Goal: Find specific page/section: Find specific page/section

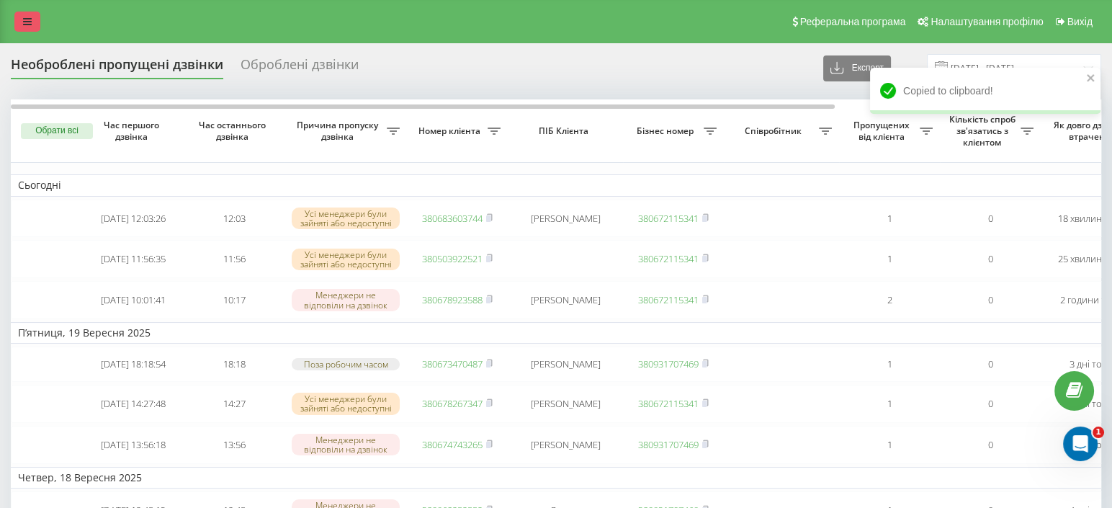
click at [30, 19] on icon at bounding box center [27, 22] width 9 height 10
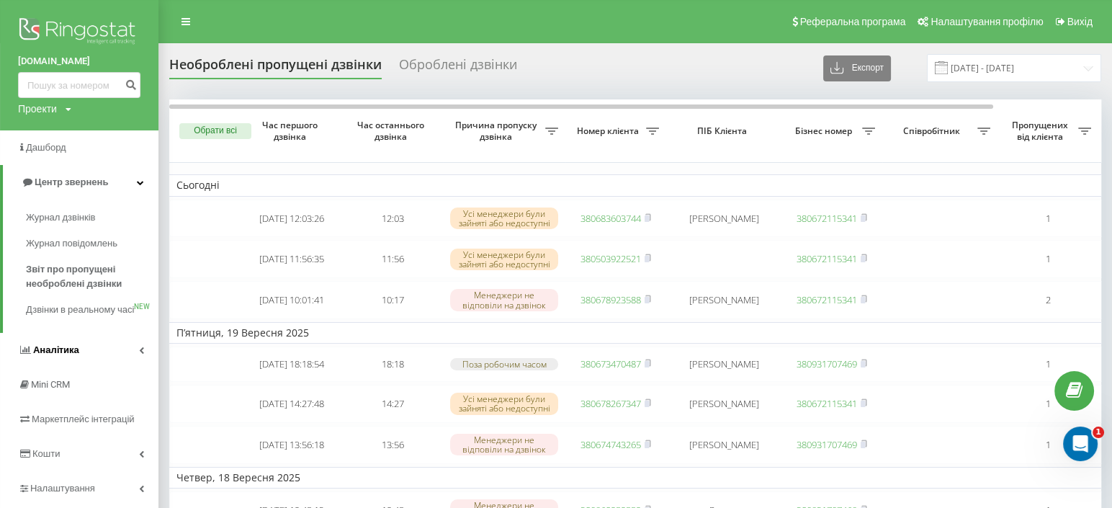
click at [71, 355] on span "Аналiтика" at bounding box center [56, 349] width 46 height 11
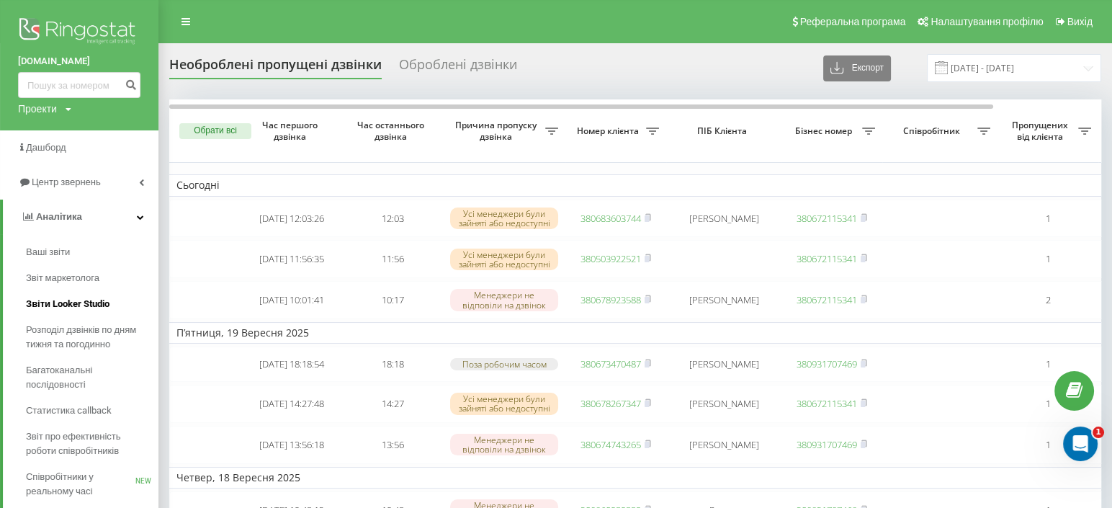
click at [57, 310] on span "Звіти Looker Studio" at bounding box center [68, 304] width 84 height 14
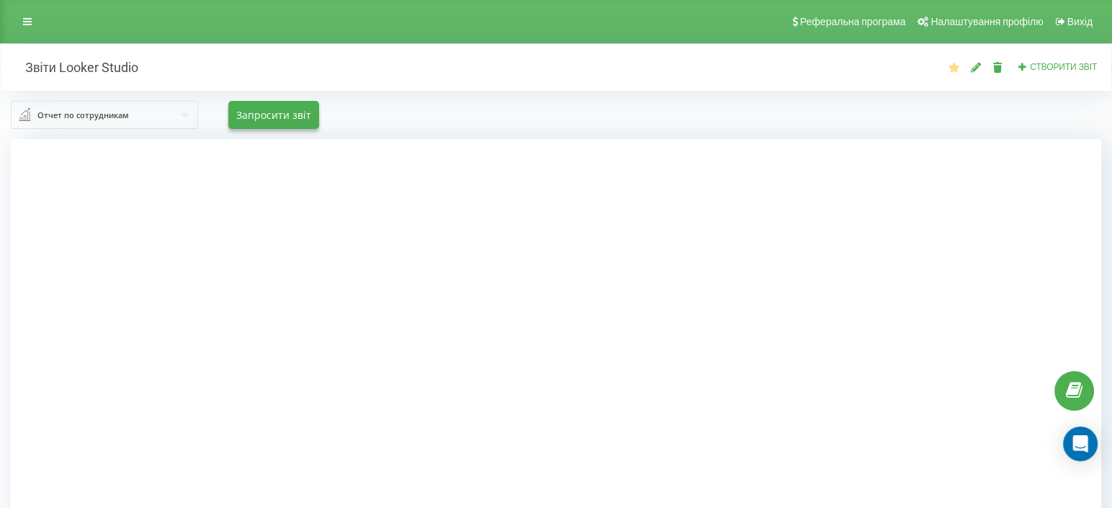
click at [103, 114] on div "Отчет по сотрудникам" at bounding box center [82, 115] width 91 height 16
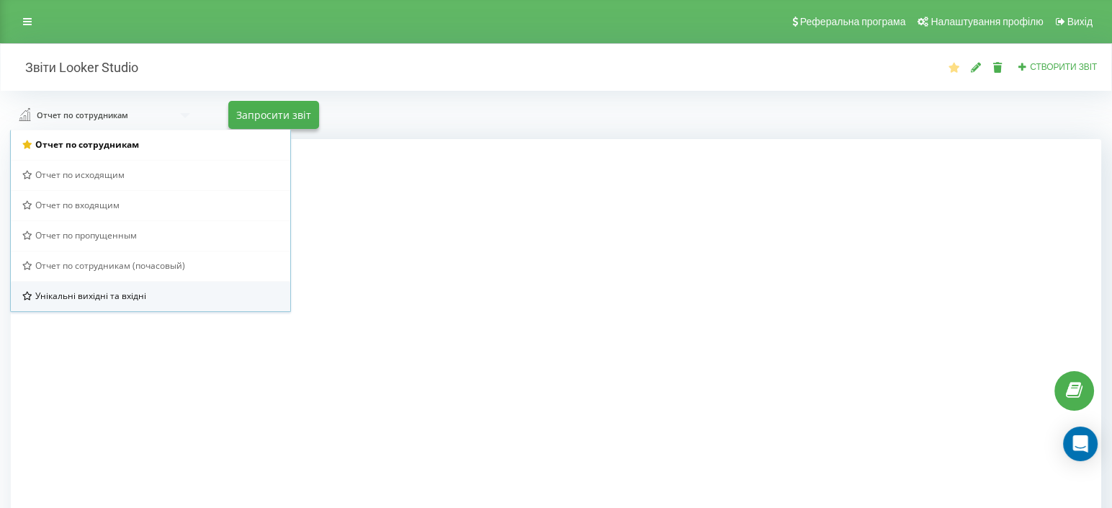
click at [97, 288] on div "Унікальні вихідні та вхідні" at bounding box center [150, 296] width 279 height 30
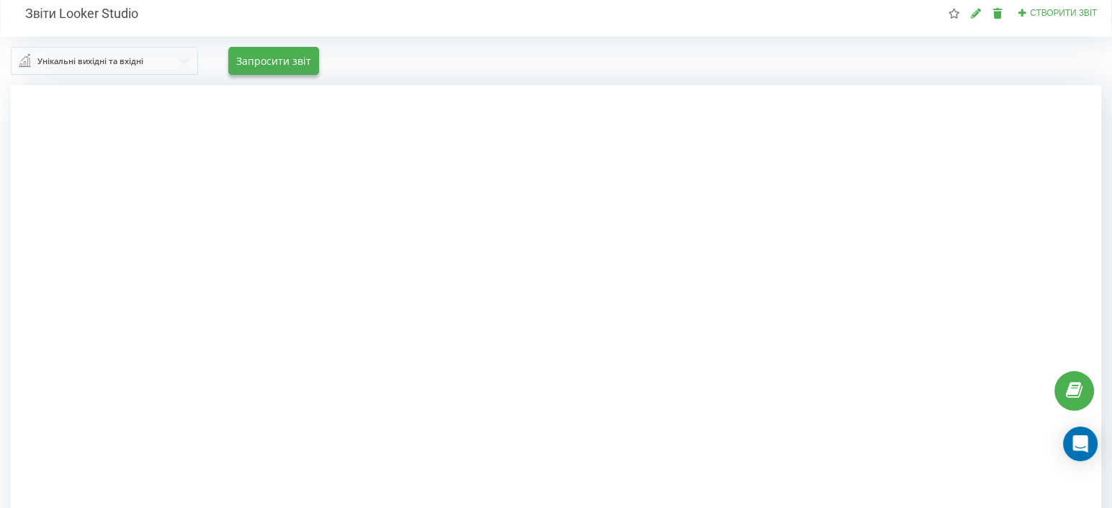
scroll to position [80, 0]
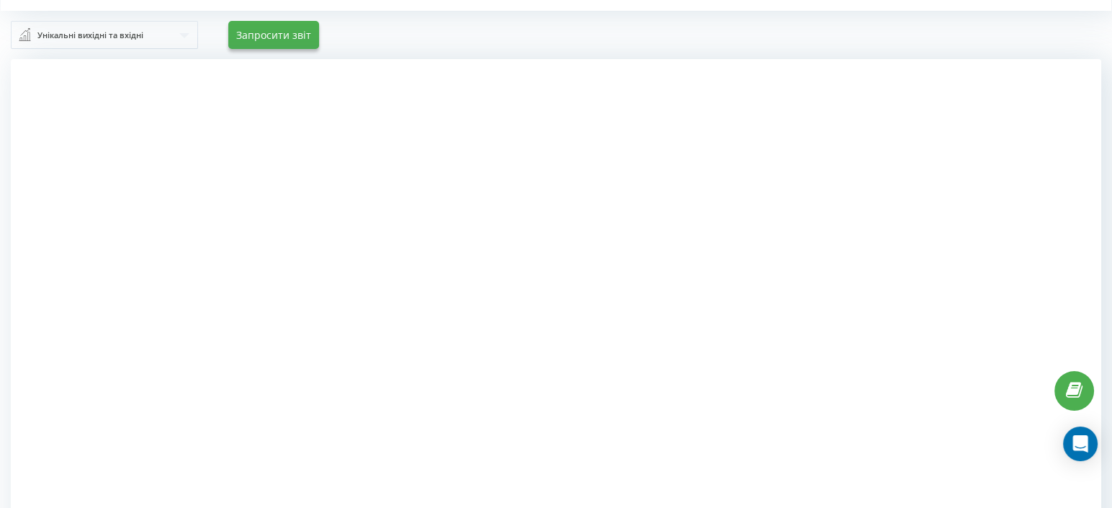
drag, startPoint x: 930, startPoint y: 278, endPoint x: 922, endPoint y: 276, distance: 8.0
click at [930, 278] on div at bounding box center [556, 313] width 1090 height 508
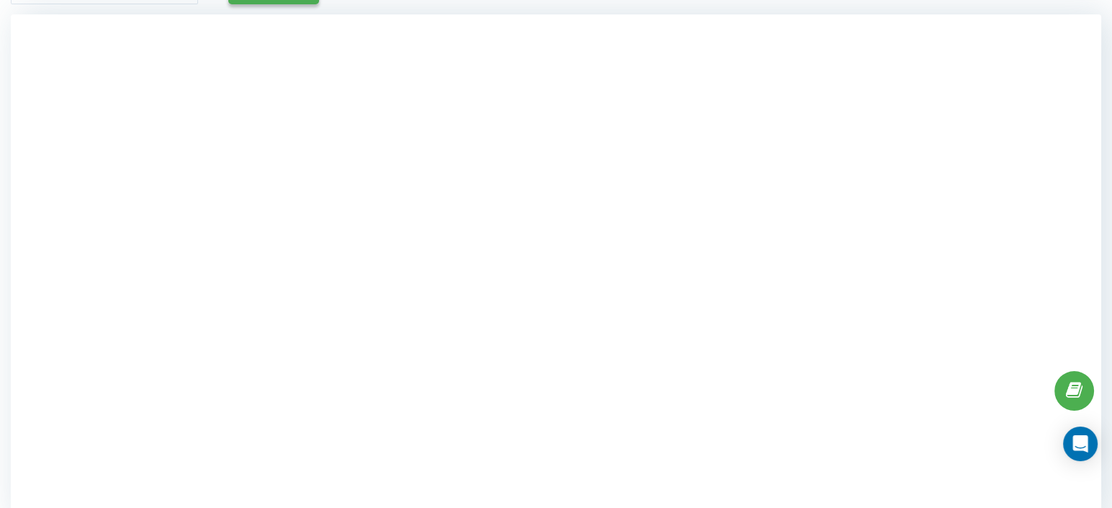
scroll to position [149, 0]
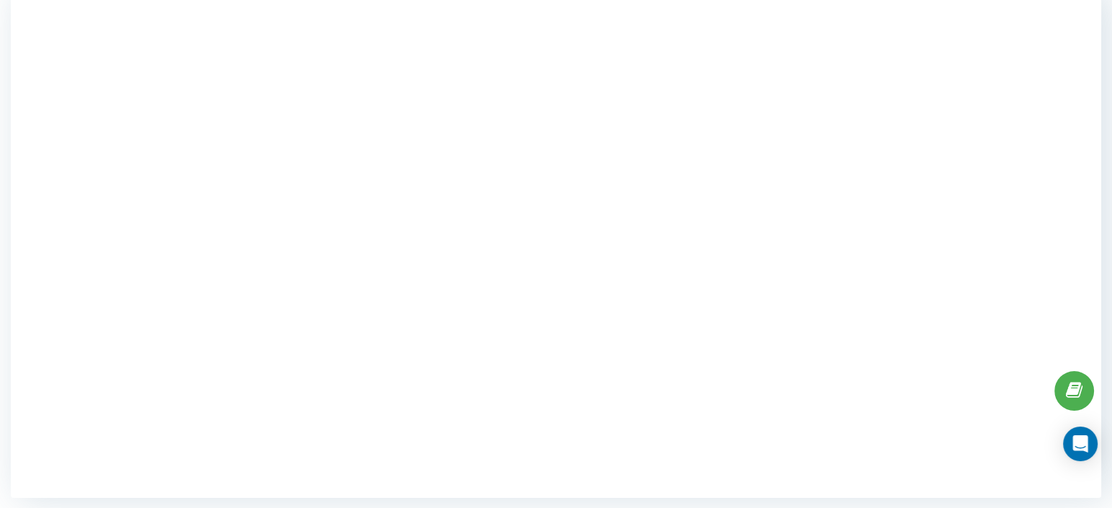
click at [153, 446] on div at bounding box center [556, 244] width 1090 height 508
